Goal: Communication & Community: Answer question/provide support

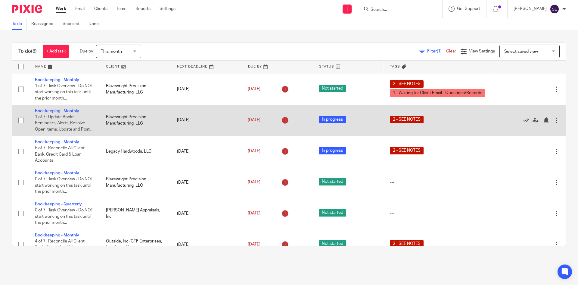
scroll to position [81, 0]
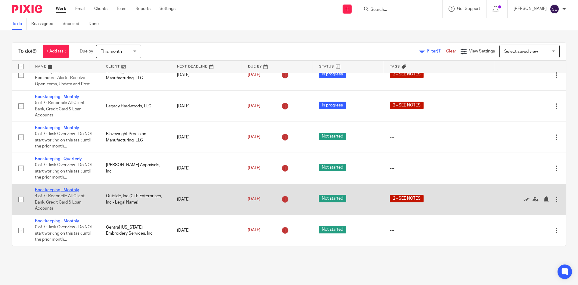
click at [74, 190] on link "Bookkeeping - Monthly" at bounding box center [57, 190] width 44 height 4
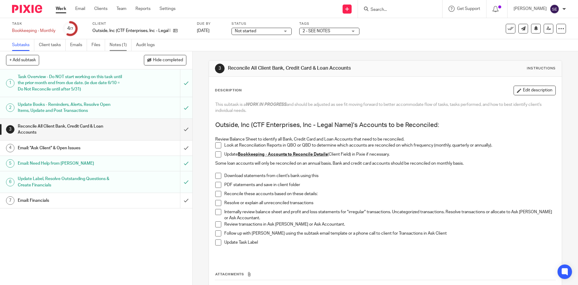
click at [123, 48] on link "Notes (1)" at bounding box center [121, 45] width 22 height 12
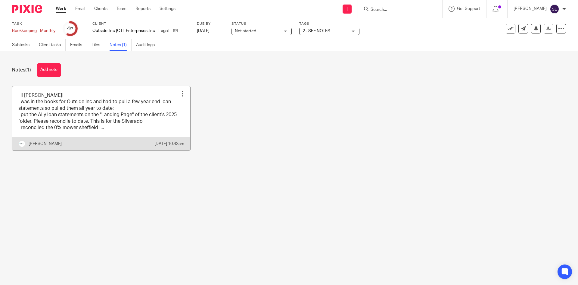
click at [106, 128] on link at bounding box center [101, 118] width 178 height 64
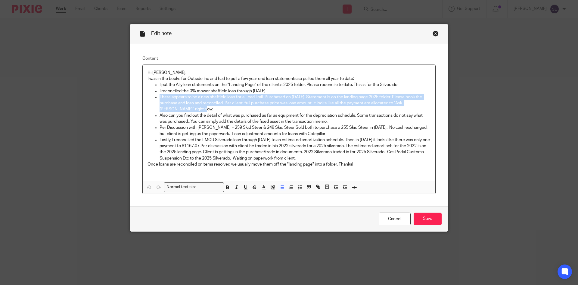
drag, startPoint x: 180, startPoint y: 107, endPoint x: 157, endPoint y: 97, distance: 24.7
click at [157, 97] on ul "I put the Ally loan statements on the "Landing Page" of the client's 2025 folde…" at bounding box center [289, 121] width 283 height 79
click at [157, 111] on ul "I put the Ally loan statements on the "Landing Page" of the client's 2025 folde…" at bounding box center [289, 121] width 283 height 79
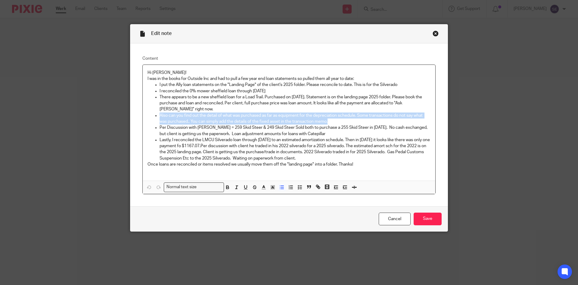
drag, startPoint x: 158, startPoint y: 114, endPoint x: 331, endPoint y: 122, distance: 173.4
click at [331, 122] on ul "I put the Ally loan statements on the "Landing Page" of the client's 2025 folde…" at bounding box center [289, 121] width 283 height 79
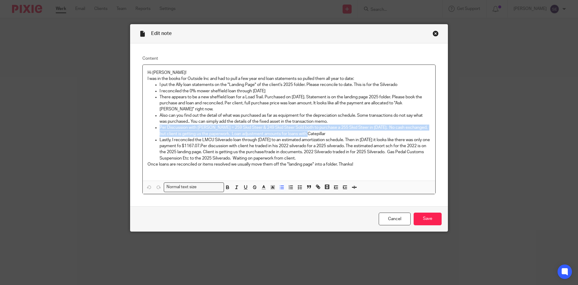
drag, startPoint x: 158, startPoint y: 127, endPoint x: 312, endPoint y: 132, distance: 154.4
click at [312, 132] on p "Per Discussion with [PERSON_NAME] = 259 Skid Steer & 249 Skid Steer Sold both t…" at bounding box center [295, 130] width 271 height 12
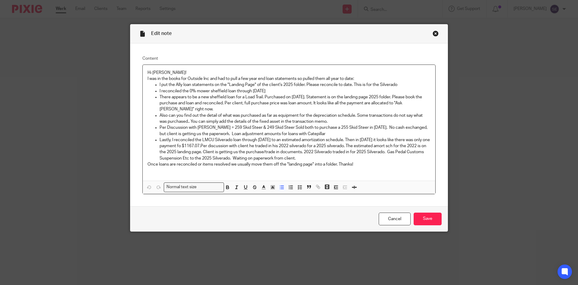
click at [400, 85] on p "I put the Ally loan statements on the "Landing Page" of the client's 2025 folde…" at bounding box center [295, 85] width 271 height 6
click at [401, 89] on p "I reconciled the 0% mower sheffield loan through August 2025" at bounding box center [295, 91] width 271 height 6
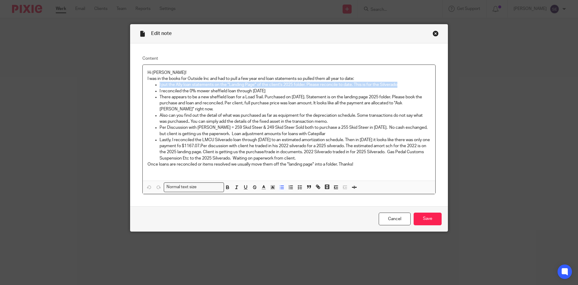
drag, startPoint x: 408, startPoint y: 84, endPoint x: 158, endPoint y: 86, distance: 250.4
click at [160, 86] on p "I put the Ally loan statements on the "Landing Page" of the client's 2025 folde…" at bounding box center [295, 85] width 271 height 6
drag, startPoint x: 158, startPoint y: 86, endPoint x: 421, endPoint y: 85, distance: 263.6
click at [421, 85] on p "I put the Ally loan statements on the "Landing Page" of the client's 2025 folde…" at bounding box center [295, 85] width 271 height 6
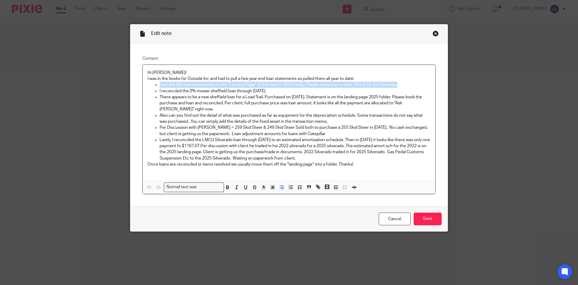
copy p "I put the Ally loan statements on the "Landing Page" of the client's 2025 folde…"
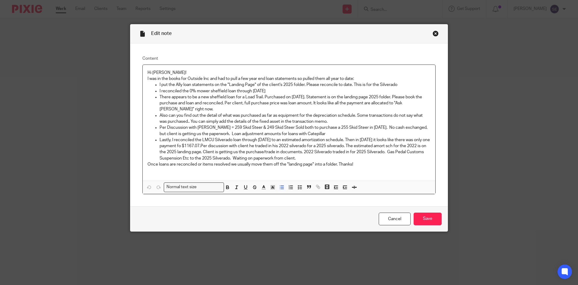
click at [181, 107] on p "There appears to be a new sheffield loan for a Load Trail. Purchased on Feb of …" at bounding box center [295, 103] width 271 height 18
click at [404, 85] on p "I put the Ally loan statements on the "Landing Page" of the client's 2025 folde…" at bounding box center [295, 85] width 271 height 6
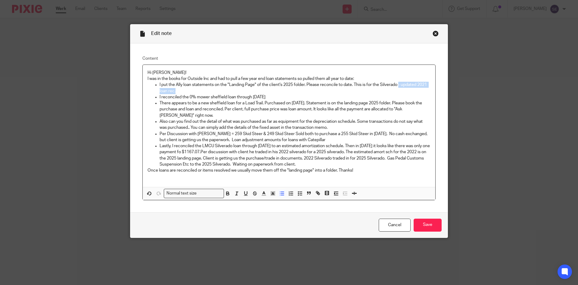
drag, startPoint x: 273, startPoint y: 89, endPoint x: 398, endPoint y: 85, distance: 125.4
click at [398, 85] on p "I put the Ally loan statements on the "Landing Page" of the client's 2025 folde…" at bounding box center [295, 88] width 271 height 12
click at [234, 193] on icon "button" at bounding box center [236, 192] width 5 height 5
click at [271, 114] on p "There appears to be a new sheffield loan for a Load Trail. Purchased on Feb of …" at bounding box center [295, 109] width 271 height 18
drag, startPoint x: 345, startPoint y: 84, endPoint x: 422, endPoint y: 82, distance: 77.2
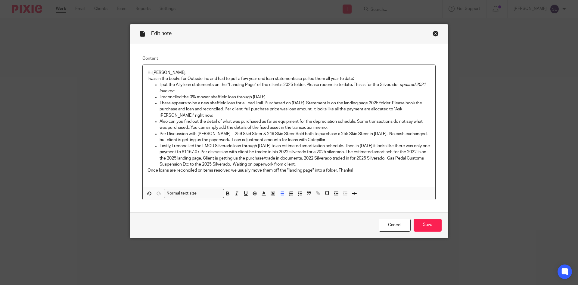
click at [345, 85] on p "I put the Ally loan statements on the "Landing Page" of the client's 2025 folde…" at bounding box center [295, 88] width 271 height 12
click at [252, 112] on p "There appears to be a new sheffield loan for a Load Trail. Purchased on Feb of …" at bounding box center [295, 109] width 271 height 18
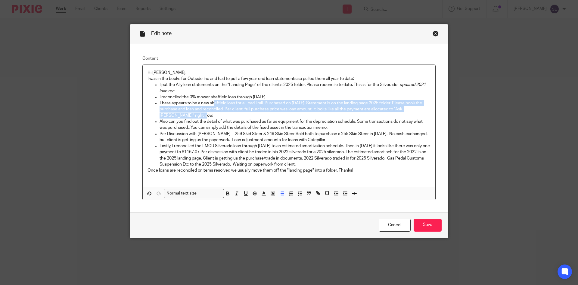
drag, startPoint x: 216, startPoint y: 115, endPoint x: 213, endPoint y: 103, distance: 12.9
click at [213, 103] on p "There appears to be a new sheffield loan for a Load Trail. Purchased on Feb of …" at bounding box center [295, 109] width 271 height 18
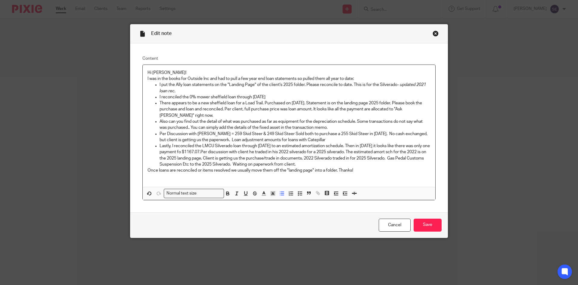
click at [221, 120] on p "Also can you find out the detail of what was purchased as far as equipment for …" at bounding box center [295, 124] width 271 height 12
click at [214, 114] on p "There appears to be a new sheffield loan for a Load Trail. Purchased on Feb of …" at bounding box center [295, 109] width 271 height 18
drag, startPoint x: 216, startPoint y: 115, endPoint x: 177, endPoint y: 117, distance: 39.2
click at [177, 117] on p "There appears to be a new sheffield loan for a Load Trail. Purchased on Feb of …" at bounding box center [295, 109] width 271 height 18
click at [329, 129] on p "Also can you find out the detail of what was purchased as far as equipment for …" at bounding box center [295, 124] width 271 height 12
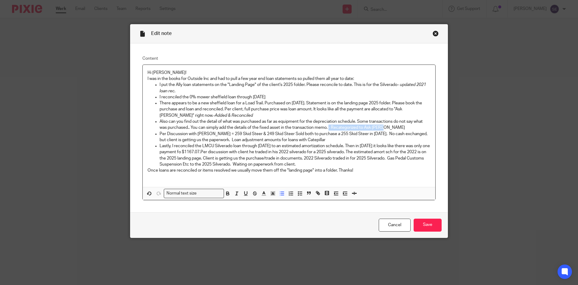
drag, startPoint x: 374, startPoint y: 124, endPoint x: 328, endPoint y: 128, distance: 45.9
click at [328, 128] on p "Also can you find out the detail of what was purchased as far as equipment for …" at bounding box center [295, 124] width 271 height 12
click at [333, 137] on p "Per Discussion with Corey = 259 Skid Steer & 249 Skid Steer Sold both to purcha…" at bounding box center [295, 137] width 271 height 12
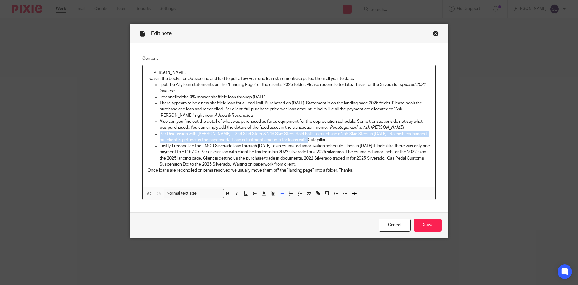
drag, startPoint x: 288, startPoint y: 136, endPoint x: 148, endPoint y: 133, distance: 140.2
click at [148, 133] on ul "I put the Ally loan statements on the "Landing Page" of the client's 2025 folde…" at bounding box center [289, 125] width 283 height 86
click at [272, 193] on polyline "button" at bounding box center [273, 193] width 2 height 2
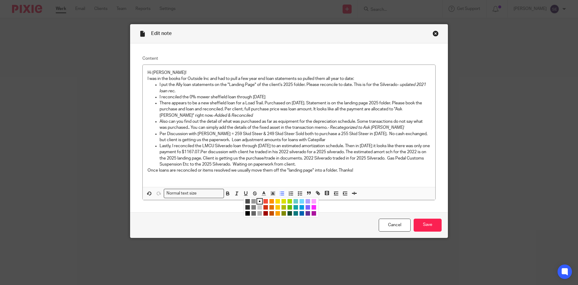
click at [300, 202] on li "color:#73D8FF" at bounding box center [302, 201] width 5 height 5
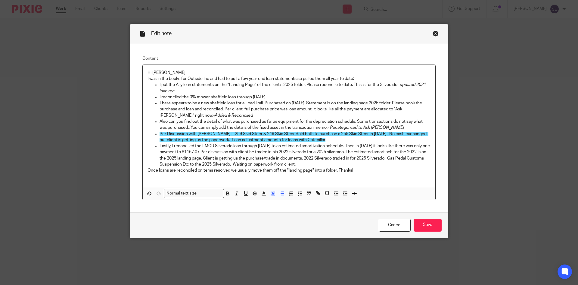
click at [301, 157] on p "Lastly, I reconciled the LMCU Silverado loan through 12.31.24 to an estimated a…" at bounding box center [295, 155] width 271 height 24
click at [214, 145] on p "Lastly, I reconciled the LMCU Silverado loan through 12.31.24 to an estimated a…" at bounding box center [295, 155] width 271 height 24
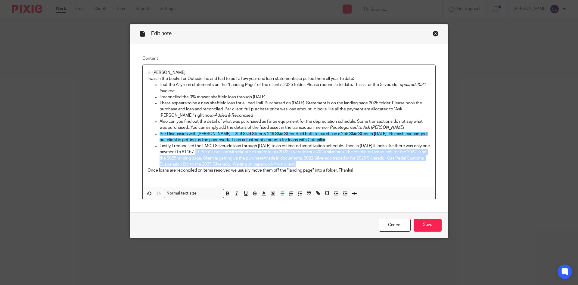
drag, startPoint x: 202, startPoint y: 150, endPoint x: 427, endPoint y: 162, distance: 225.1
click at [427, 162] on p "Lastly, I reconciled the LMCU Silverado loan through 12.31.24 to an estimated a…" at bounding box center [295, 155] width 271 height 24
click at [377, 163] on p "Lastly, I reconciled the LMCU Silverado loan through 12.31.24 to an estimated a…" at bounding box center [295, 155] width 271 height 24
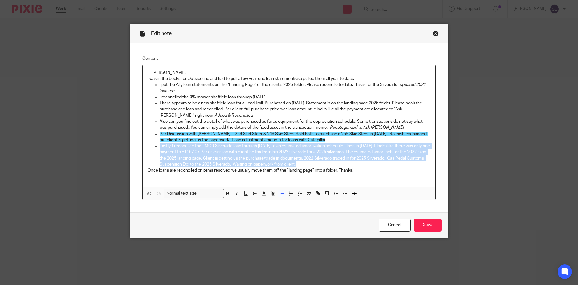
drag, startPoint x: 371, startPoint y: 163, endPoint x: 158, endPoint y: 146, distance: 213.7
click at [160, 146] on p "Lastly, I reconciled the LMCU Silverado loan through 12.31.24 to an estimated a…" at bounding box center [295, 155] width 271 height 24
click at [271, 196] on icon "button" at bounding box center [272, 192] width 5 height 5
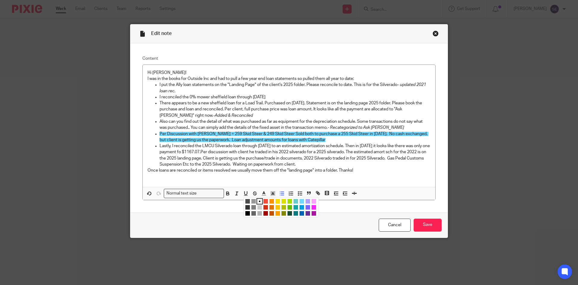
click at [300, 200] on li "color:#73D8FF" at bounding box center [302, 201] width 5 height 5
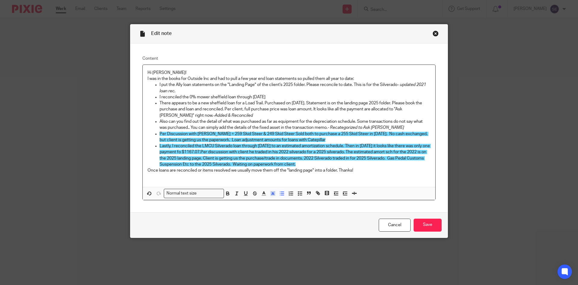
click at [377, 181] on div "Hi Sarah! I was in the books for Outside Inc and had to pull a few year end loa…" at bounding box center [289, 126] width 293 height 122
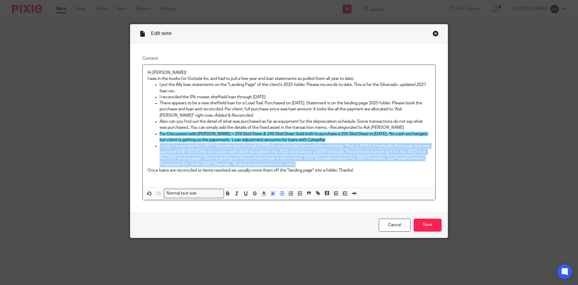
drag, startPoint x: 157, startPoint y: 143, endPoint x: 321, endPoint y: 163, distance: 164.8
click at [321, 163] on p "Lastly, I reconciled the LMCU Silverado loan through 12.31.24 to an estimated a…" at bounding box center [295, 155] width 271 height 24
copy span "Lastly, I reconciled the LMCU Silverado loan through 12.31.24 to an estimated a…"
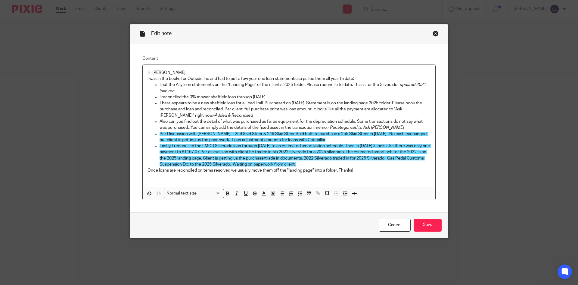
click at [390, 179] on p at bounding box center [289, 176] width 283 height 6
click at [423, 222] on input "Save" at bounding box center [428, 224] width 28 height 13
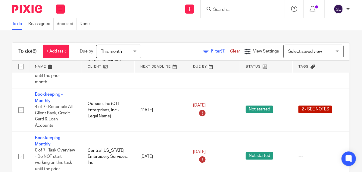
scroll to position [287, 0]
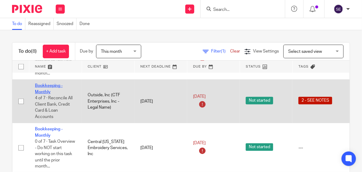
click at [44, 85] on link "Bookkeeping - Monthly" at bounding box center [49, 88] width 28 height 10
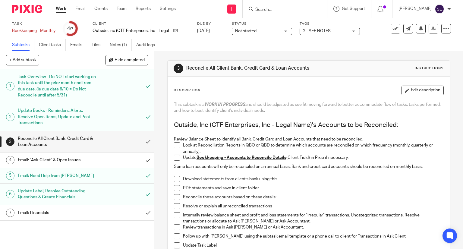
click at [81, 160] on h1 "Email: "Ask Client" & Open Issues" at bounding box center [57, 159] width 79 height 9
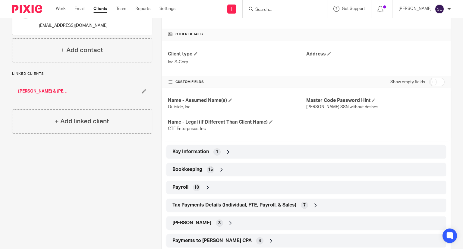
scroll to position [146, 0]
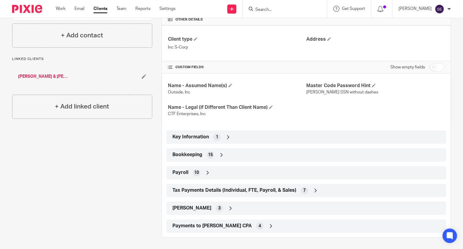
click at [196, 155] on span "Bookkeeping" at bounding box center [187, 155] width 30 height 6
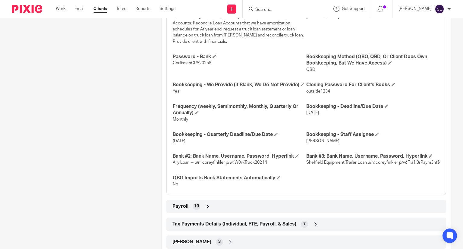
scroll to position [333, 0]
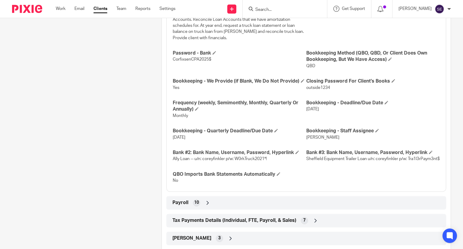
click at [204, 161] on span "Ally Loan -- u/n: coreyfinkler p/w: W0rkTruck2021*!" at bounding box center [220, 159] width 94 height 4
copy span "coreyfinkler"
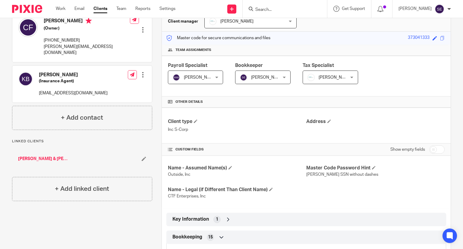
scroll to position [0, 0]
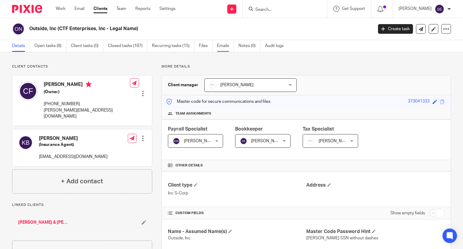
click at [222, 46] on link "Emails" at bounding box center [225, 46] width 17 height 12
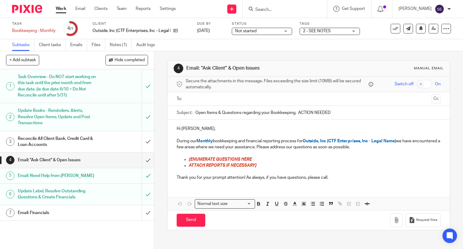
click at [234, 144] on p "During our Monthly bookkeeping and financial reporting process for Outside, Inc…" at bounding box center [309, 144] width 264 height 12
click at [78, 158] on h1 "Email: "Ask Client" & Open Issues" at bounding box center [57, 159] width 79 height 9
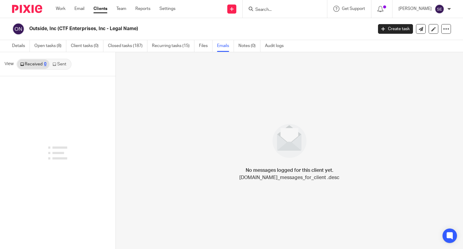
click at [65, 63] on link "Sent" at bounding box center [59, 64] width 21 height 10
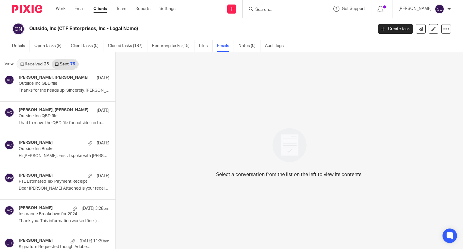
scroll to position [723, 0]
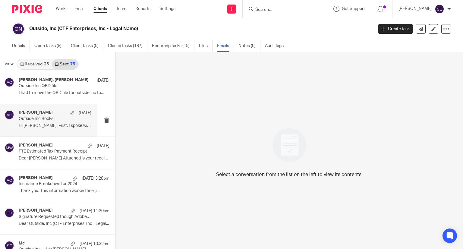
click at [43, 121] on div "Amy Corfixsen Jun 25 Outside Inc Books Hi Michelle, First, I spoke with Corey..." at bounding box center [55, 120] width 73 height 20
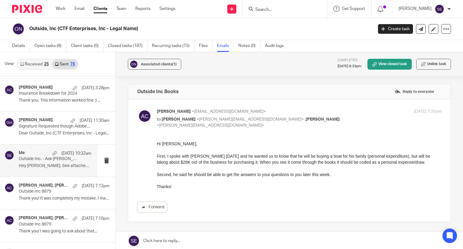
scroll to position [844, 0]
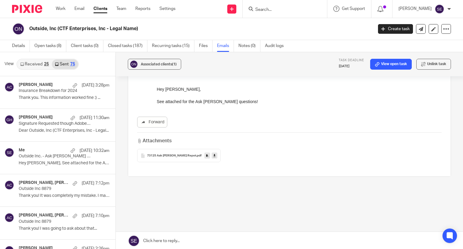
scroll to position [0, 0]
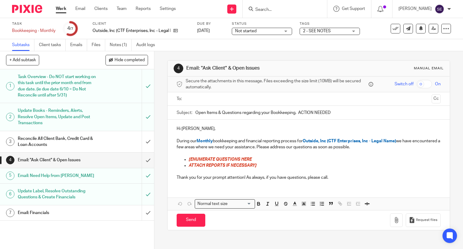
click at [298, 160] on p "[ENUMERATE QUESTIONS HERE" at bounding box center [315, 159] width 252 height 6
click at [345, 176] on p "Thank you for your prompt attention! As always, if you have questions, please c…" at bounding box center [309, 177] width 264 height 6
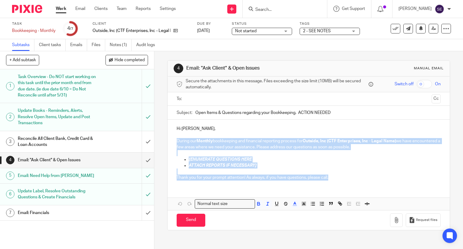
drag, startPoint x: 334, startPoint y: 180, endPoint x: 168, endPoint y: 137, distance: 171.9
click at [169, 137] on div "Hi Corey, During our Monthly bookkeeping and financial reporting process for Ou…" at bounding box center [309, 152] width 282 height 65
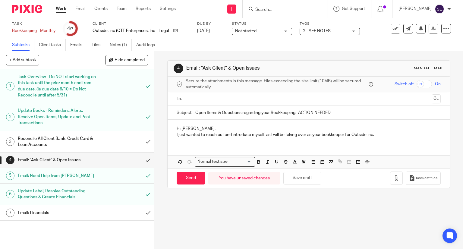
click at [177, 133] on p "I just wanted to reach out and introduce myself, as I will be taking over as yo…" at bounding box center [309, 135] width 264 height 6
click at [174, 134] on div "Hi Corey, I just wanted to reach out and introduce myself, as I will be taking …" at bounding box center [309, 132] width 282 height 24
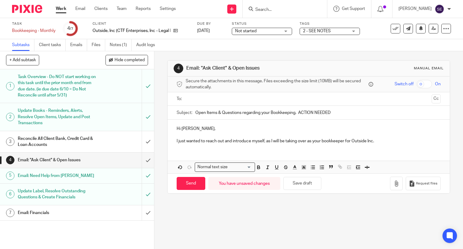
click at [386, 139] on p "I just wanted to reach out and introduce myself, as I will be taking over as yo…" at bounding box center [309, 141] width 264 height 6
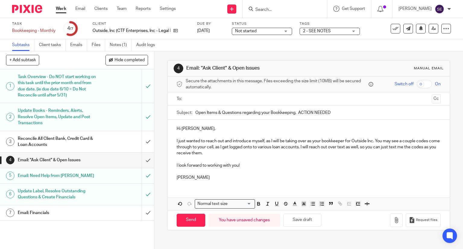
drag, startPoint x: 340, startPoint y: 112, endPoint x: 186, endPoint y: 104, distance: 154.2
click at [186, 104] on form "Secure the attachments in this message. Files exceeding the size limit (10MB) w…" at bounding box center [309, 153] width 282 height 153
type input "I"
type input "Intro from Sarah with Amy L Corfixsen CPA"
click at [279, 114] on input "Intro from Sarah with Amy L Corfixsen CPA" at bounding box center [318, 113] width 246 height 14
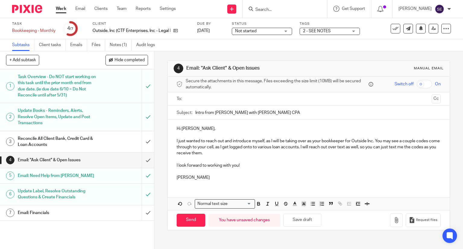
click at [206, 99] on input "text" at bounding box center [308, 99] width 241 height 7
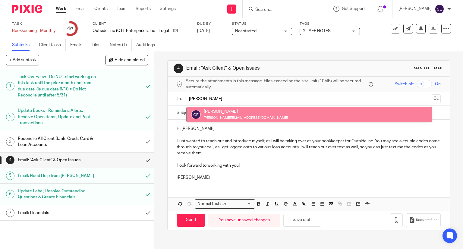
type input "Corey"
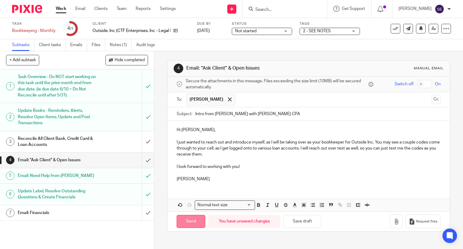
click at [187, 225] on input "Send" at bounding box center [191, 221] width 29 height 13
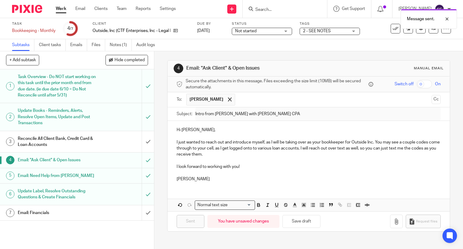
type input "Sent"
click at [75, 148] on h1 "Reconcile All Client Bank, Credit Card & Loan Accounts" at bounding box center [57, 141] width 79 height 15
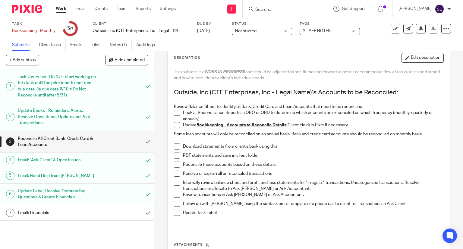
scroll to position [63, 0]
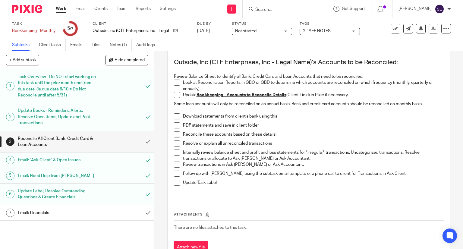
click at [61, 11] on link "Work" at bounding box center [61, 9] width 11 height 6
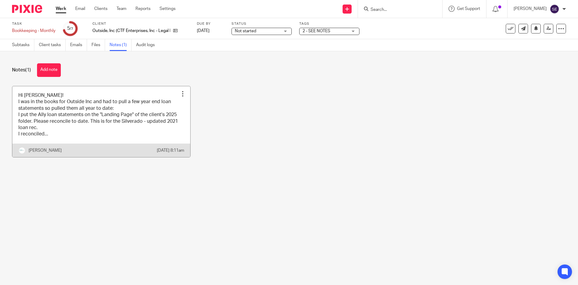
click at [129, 121] on link at bounding box center [101, 121] width 178 height 71
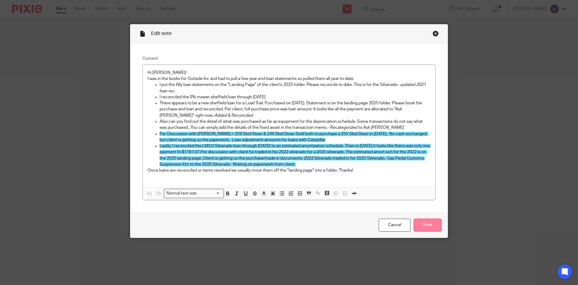
click at [432, 230] on input "Save" at bounding box center [428, 224] width 28 height 13
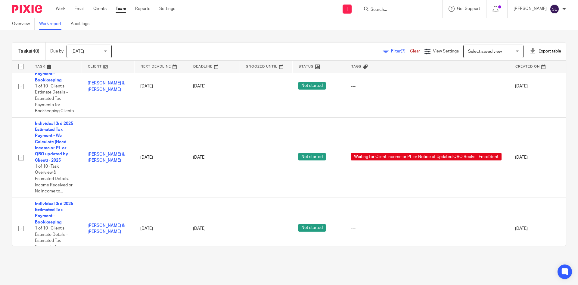
scroll to position [1838, 0]
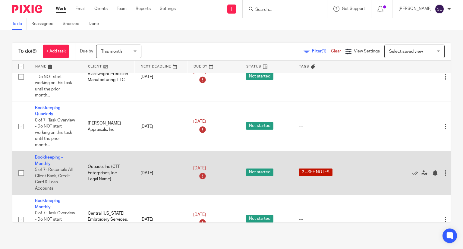
scroll to position [237, 0]
